Goal: Transaction & Acquisition: Purchase product/service

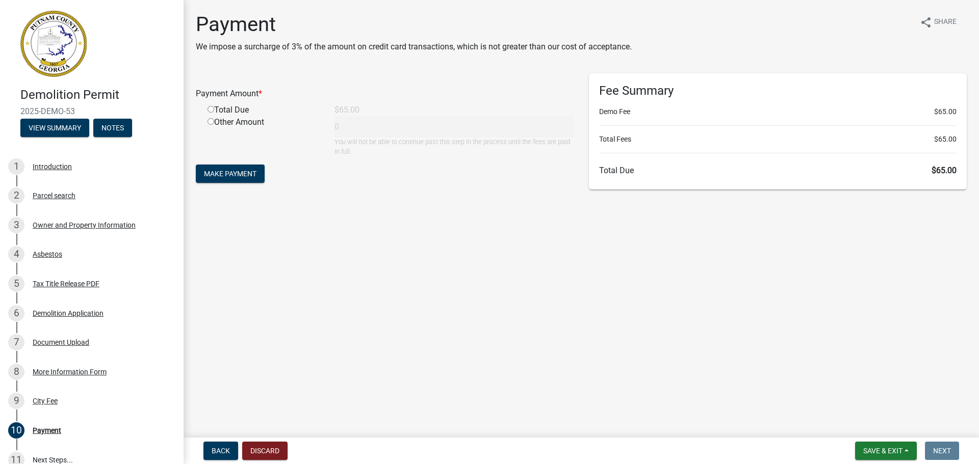
click at [212, 107] on input "radio" at bounding box center [211, 109] width 7 height 7
radio input "true"
type input "65"
click at [217, 172] on span "Make Payment" at bounding box center [230, 174] width 53 height 8
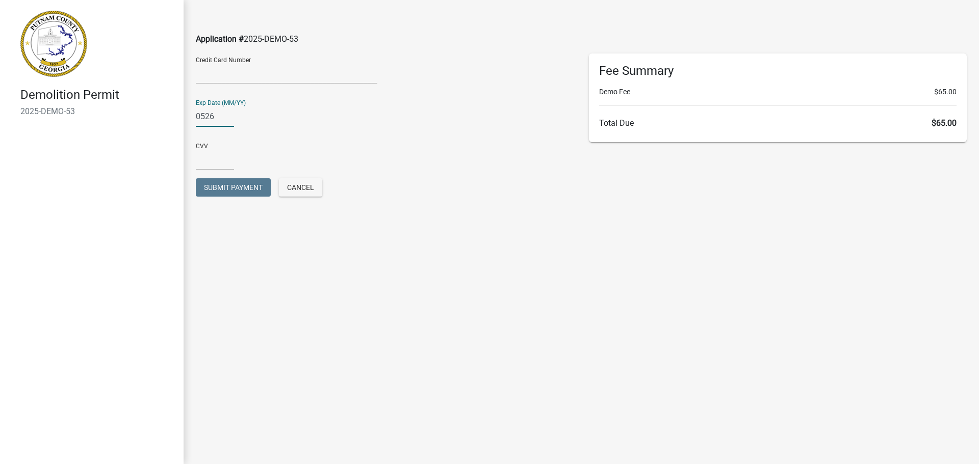
type input "0526"
type input "1174"
click at [229, 187] on span "Submit Payment" at bounding box center [233, 188] width 59 height 8
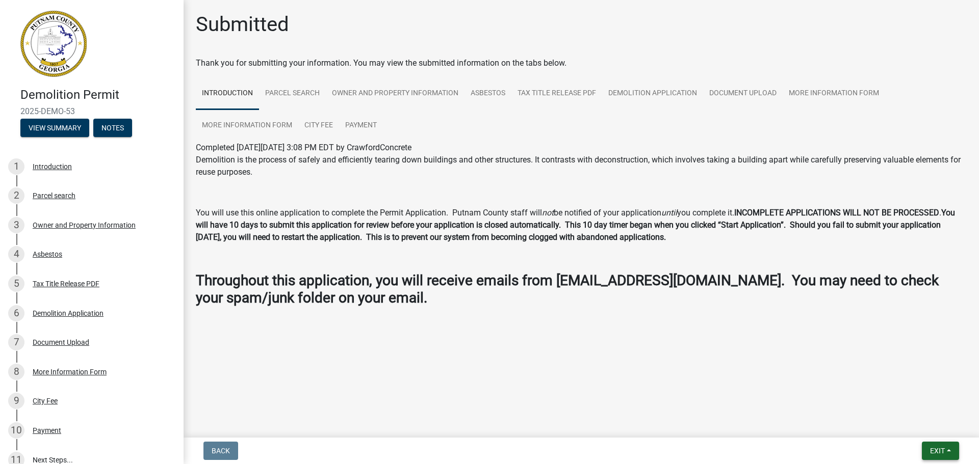
click at [932, 447] on span "Exit" at bounding box center [937, 451] width 15 height 8
click at [900, 426] on button "Save & Exit" at bounding box center [918, 424] width 82 height 24
